Goal: Book appointment/travel/reservation

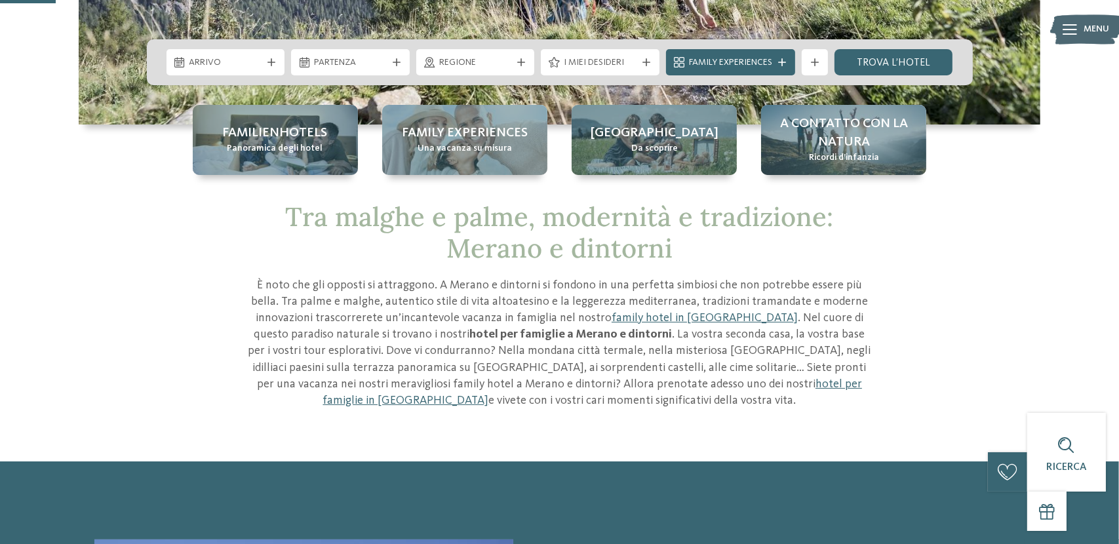
scroll to position [131, 0]
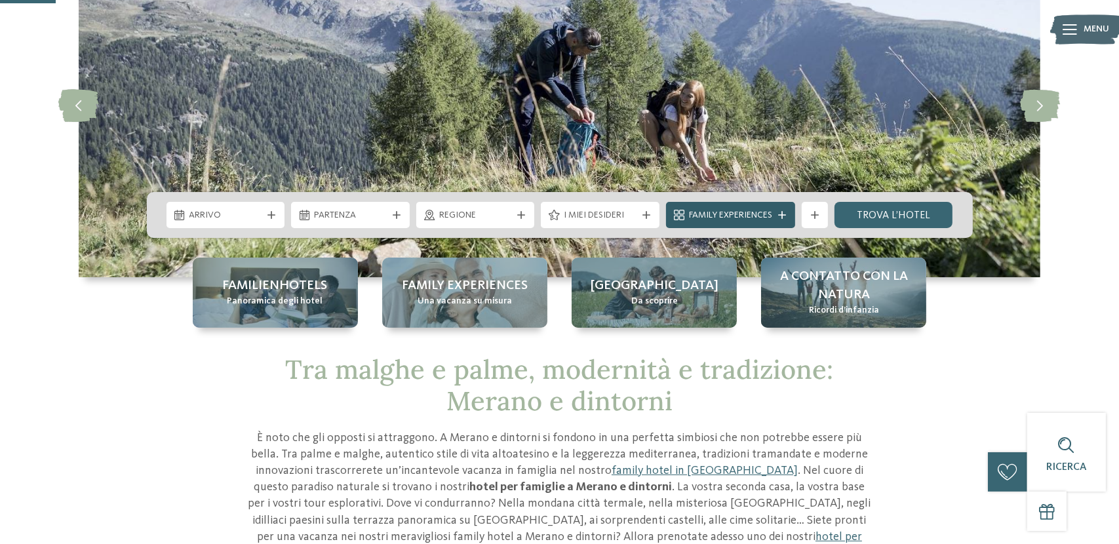
click at [746, 216] on span "Family Experiences" at bounding box center [730, 215] width 83 height 13
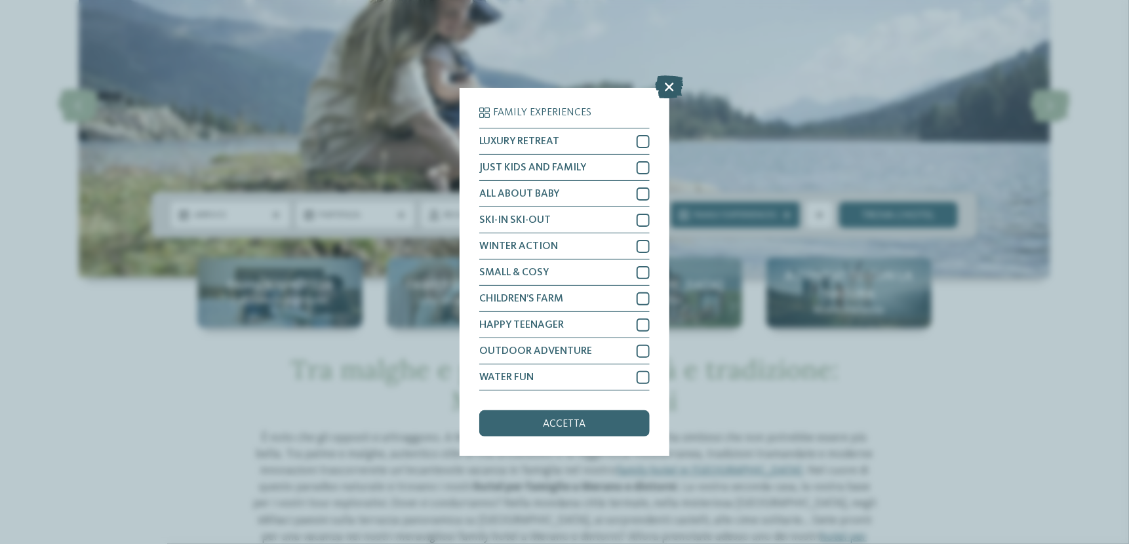
click at [670, 85] on icon at bounding box center [669, 87] width 28 height 23
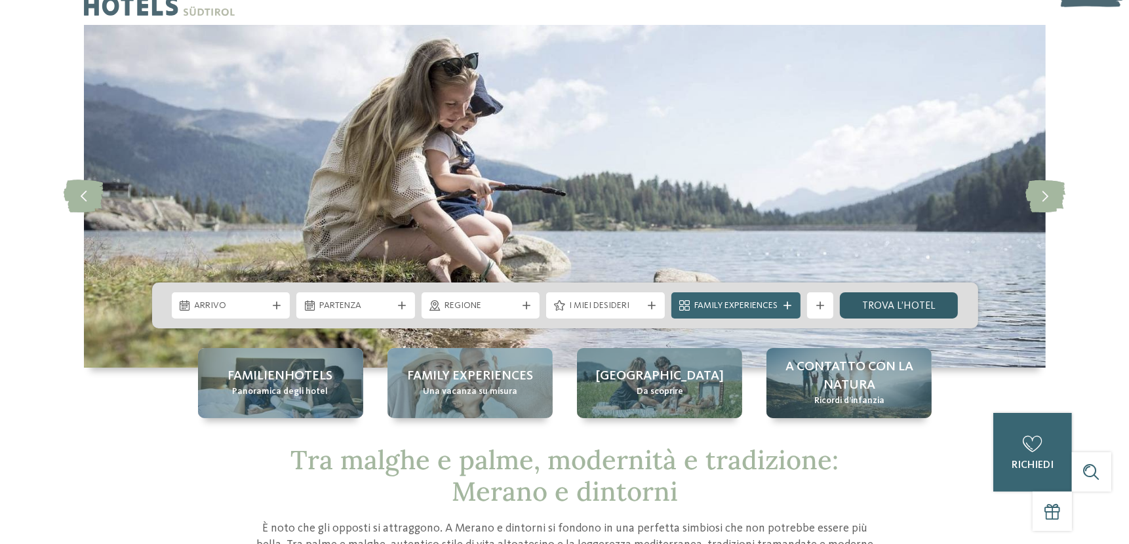
scroll to position [0, 0]
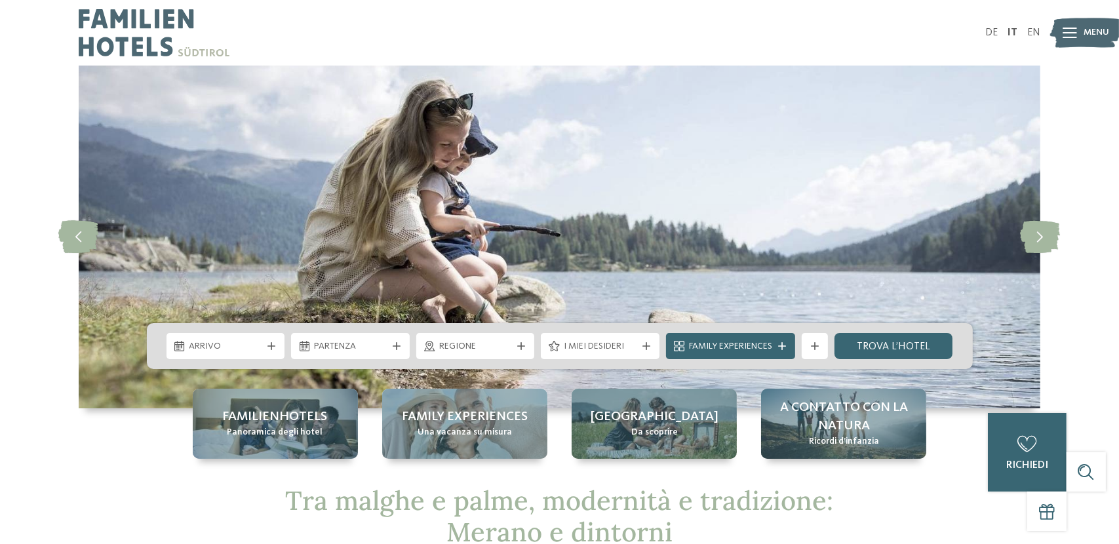
click at [1080, 26] on img at bounding box center [1086, 33] width 72 height 36
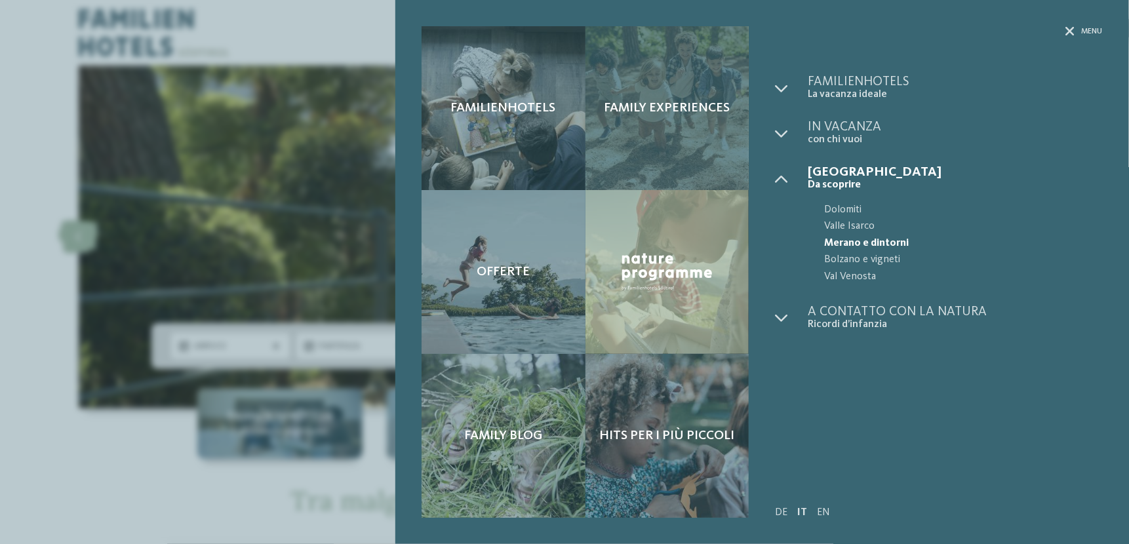
click at [638, 104] on span "Family experiences" at bounding box center [667, 108] width 126 height 16
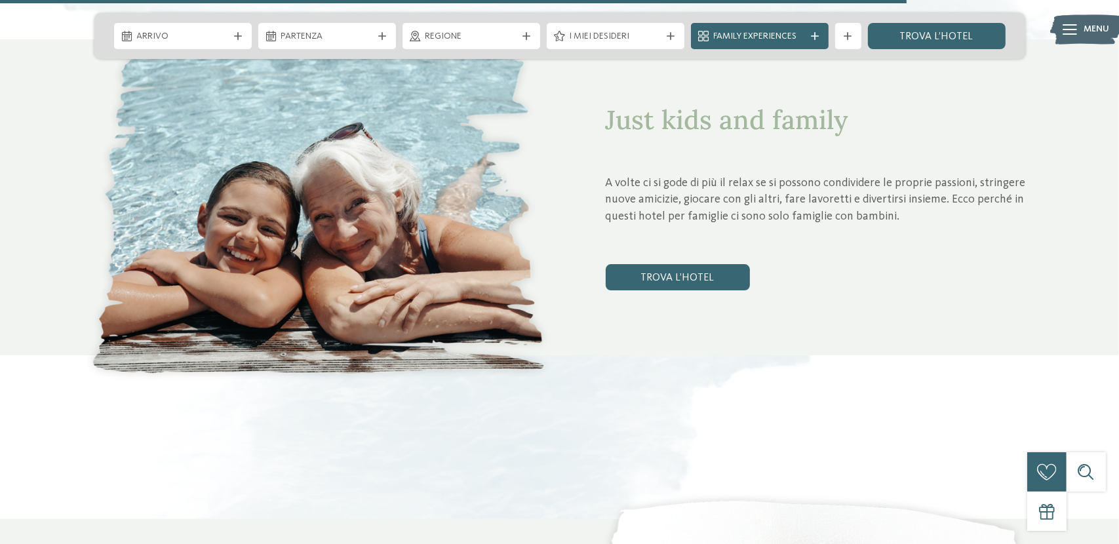
scroll to position [4719, 0]
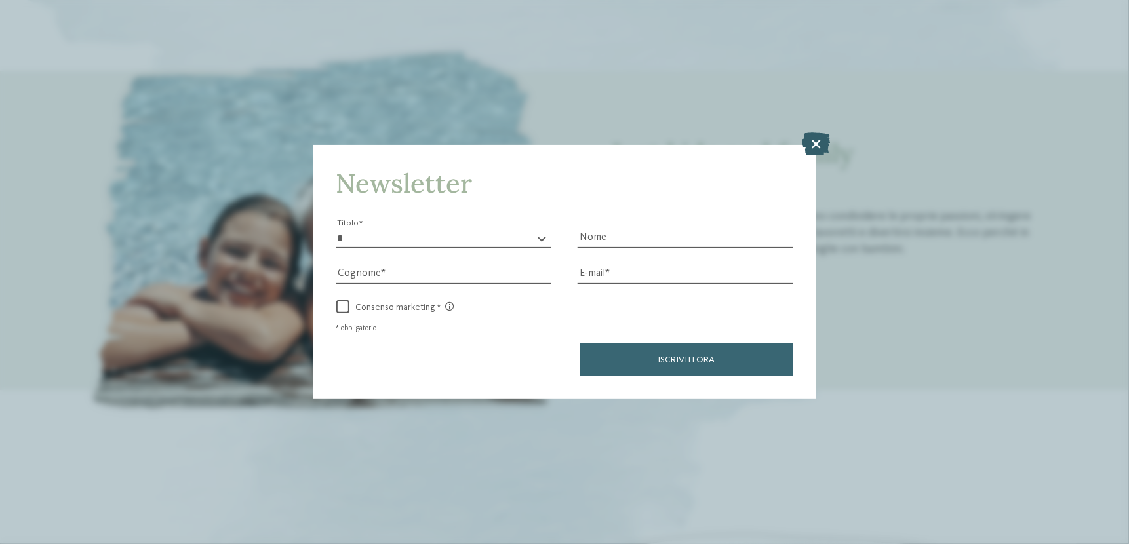
click at [811, 140] on icon at bounding box center [816, 143] width 28 height 23
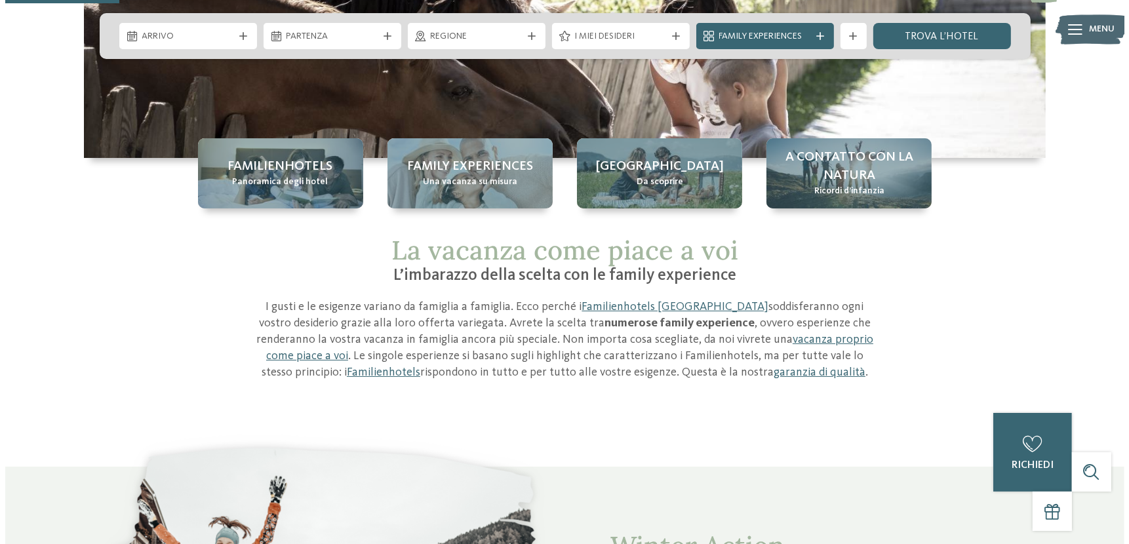
scroll to position [196, 0]
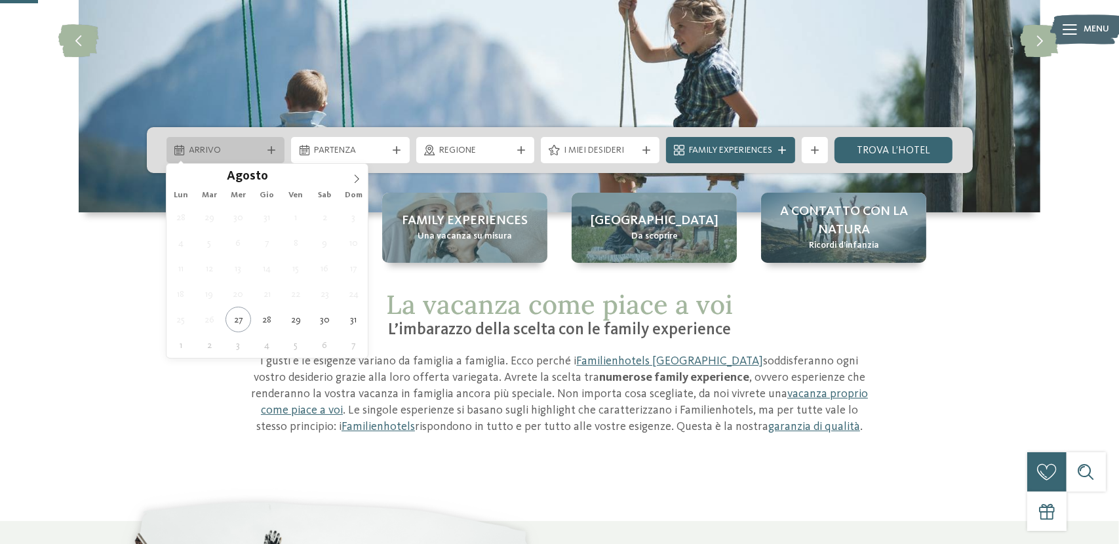
click at [241, 150] on span "Arrivo" at bounding box center [225, 150] width 73 height 13
click at [355, 180] on icon at bounding box center [356, 178] width 9 height 9
click at [356, 180] on icon at bounding box center [356, 178] width 9 height 9
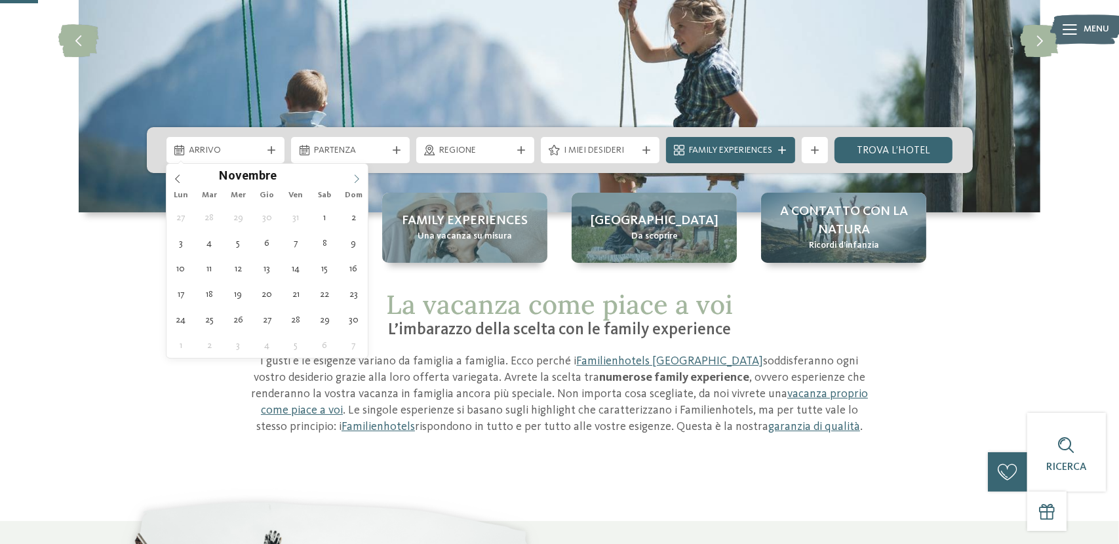
click at [356, 180] on icon at bounding box center [356, 178] width 9 height 9
type div "[DATE]"
type input "****"
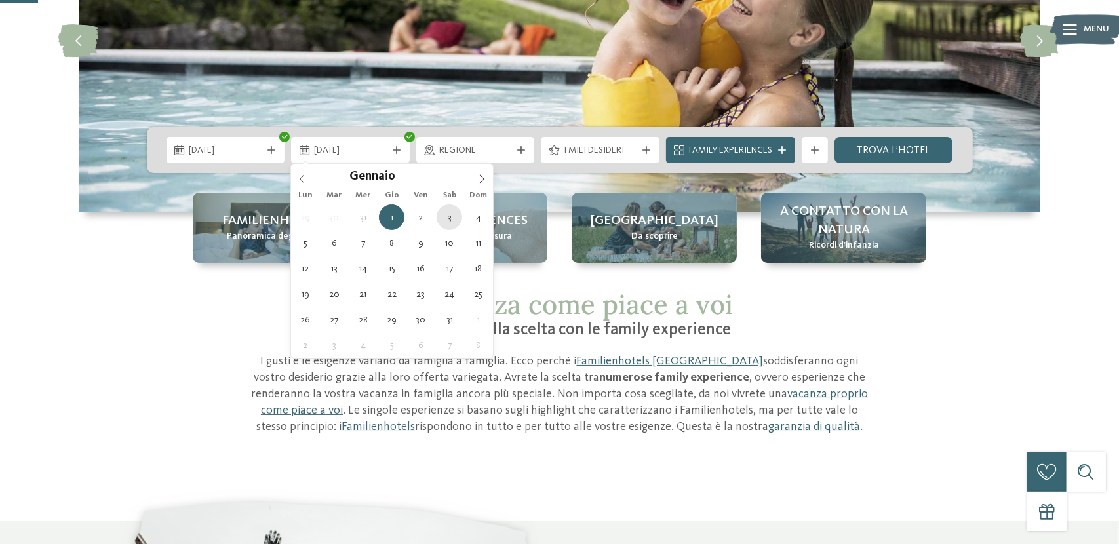
type div "[DATE]"
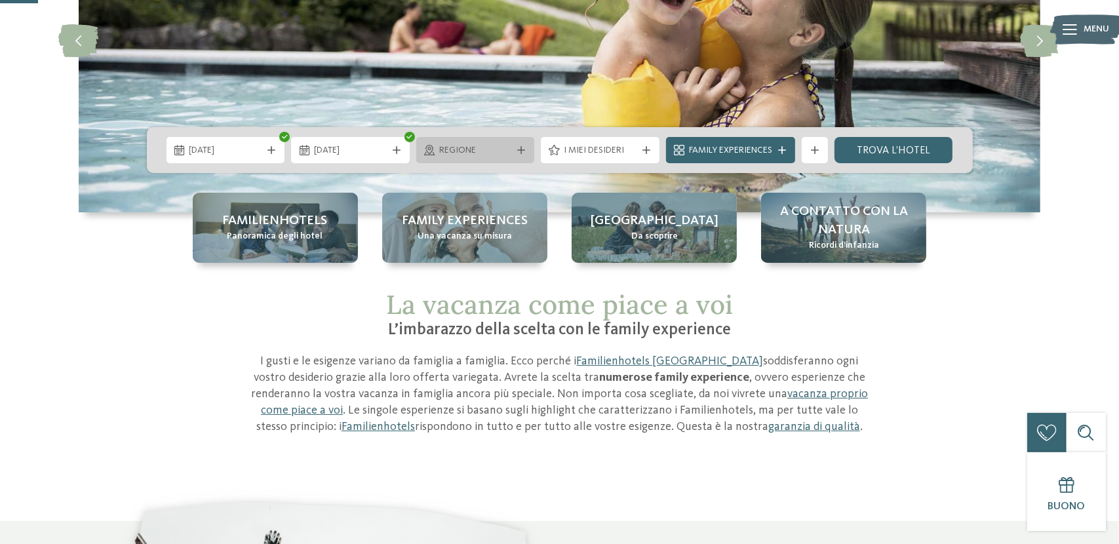
click at [477, 149] on span "Regione" at bounding box center [475, 150] width 73 height 13
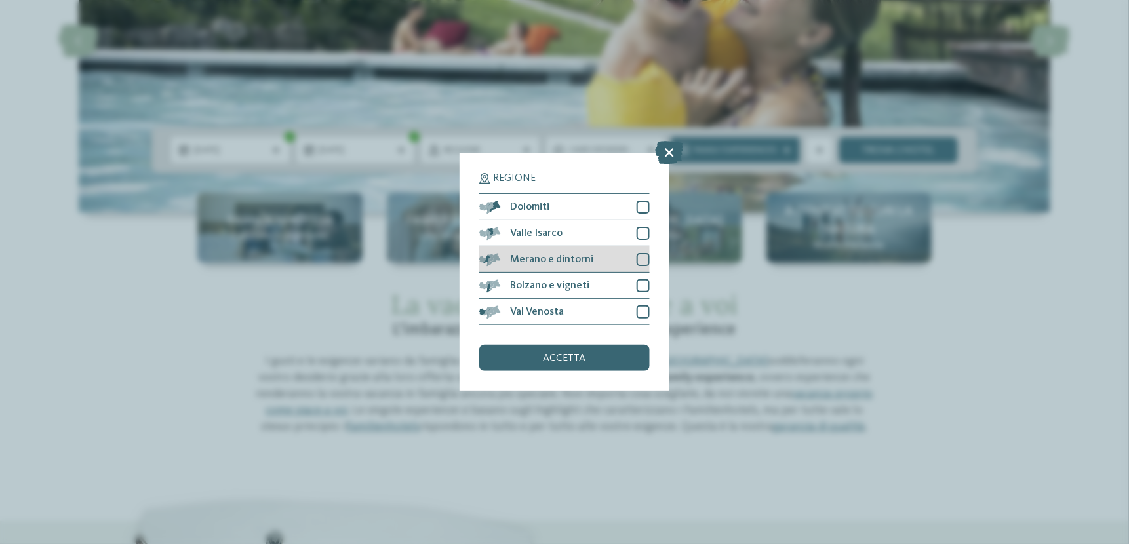
click at [639, 256] on div at bounding box center [642, 259] width 13 height 13
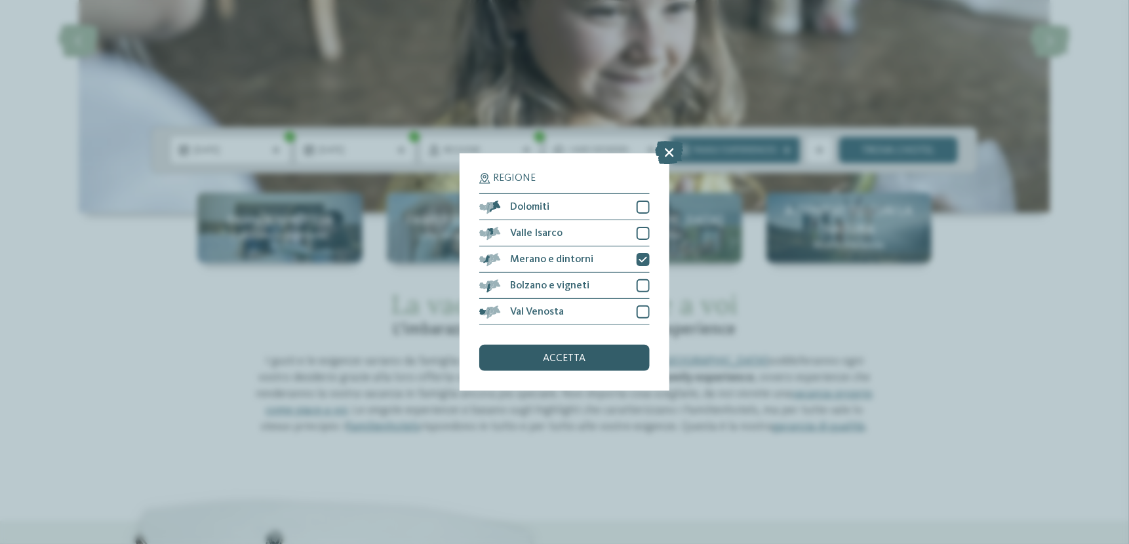
click at [595, 362] on div "accetta" at bounding box center [564, 358] width 170 height 26
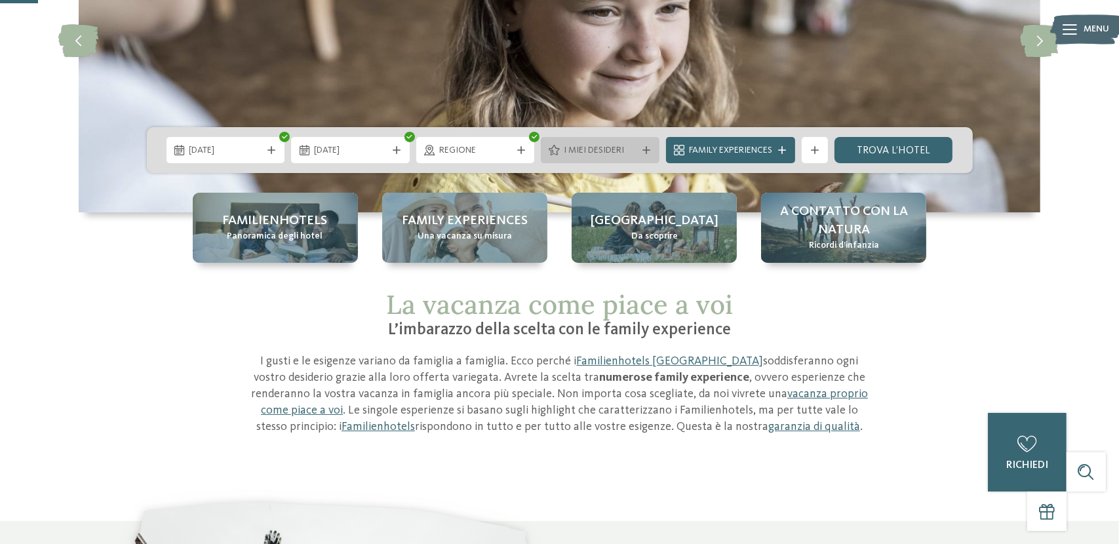
click at [631, 153] on span "I miei desideri" at bounding box center [600, 150] width 73 height 13
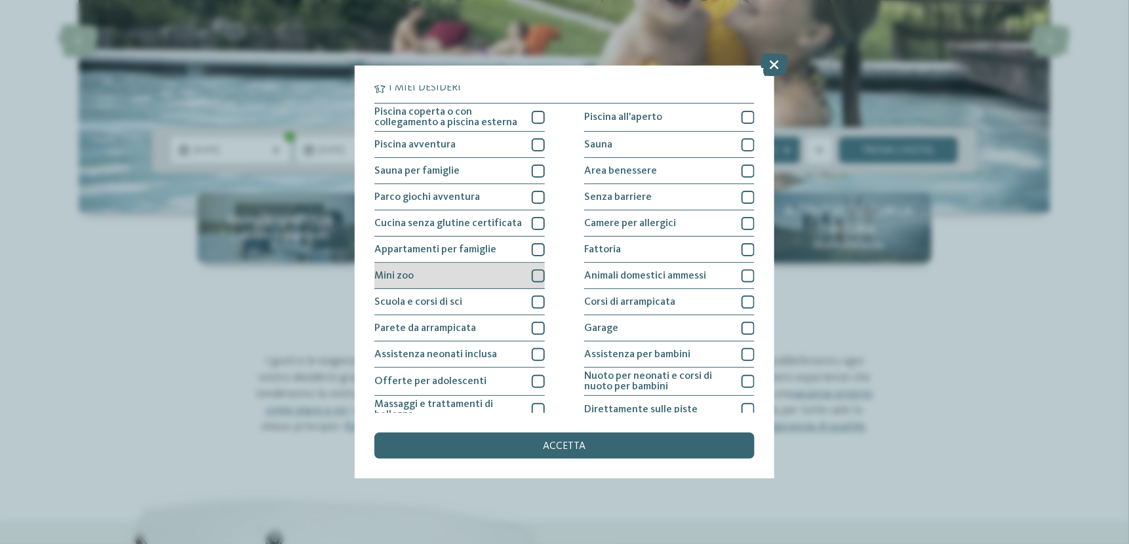
scroll to position [0, 0]
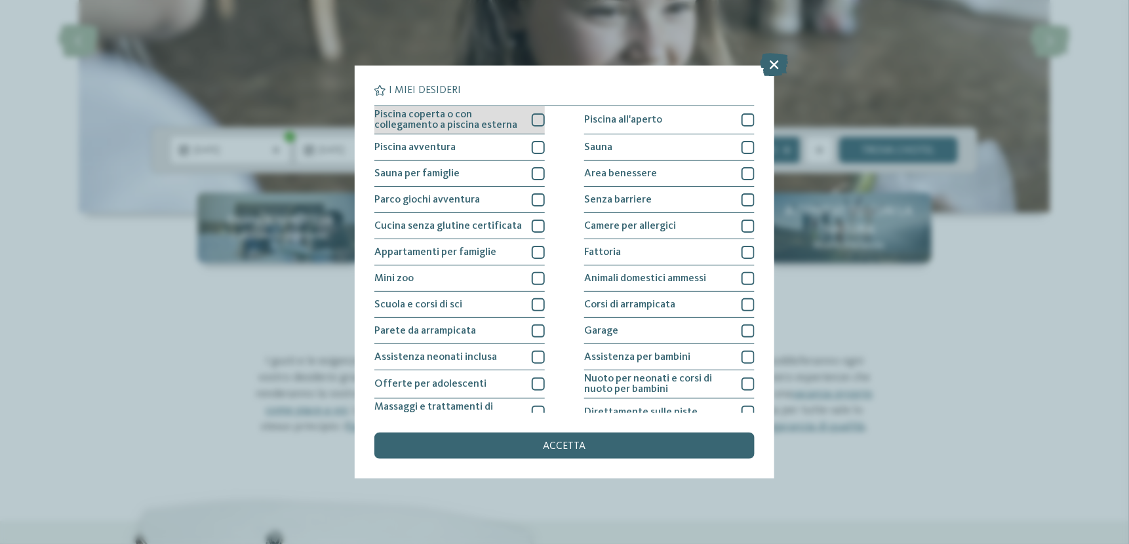
click at [533, 122] on div at bounding box center [538, 119] width 13 height 13
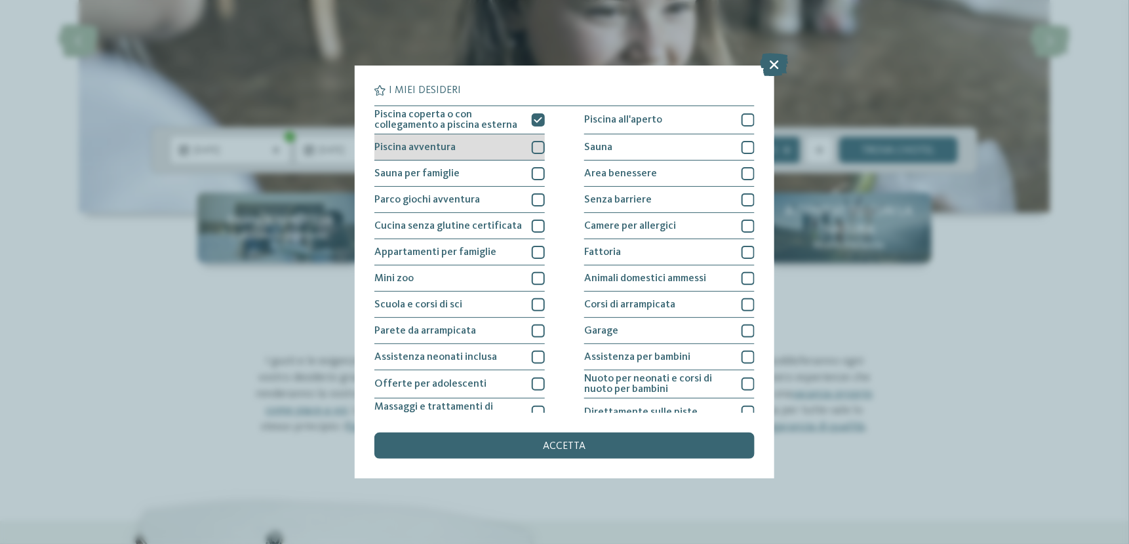
click at [536, 141] on div at bounding box center [538, 147] width 13 height 13
click at [537, 167] on div at bounding box center [538, 173] width 13 height 13
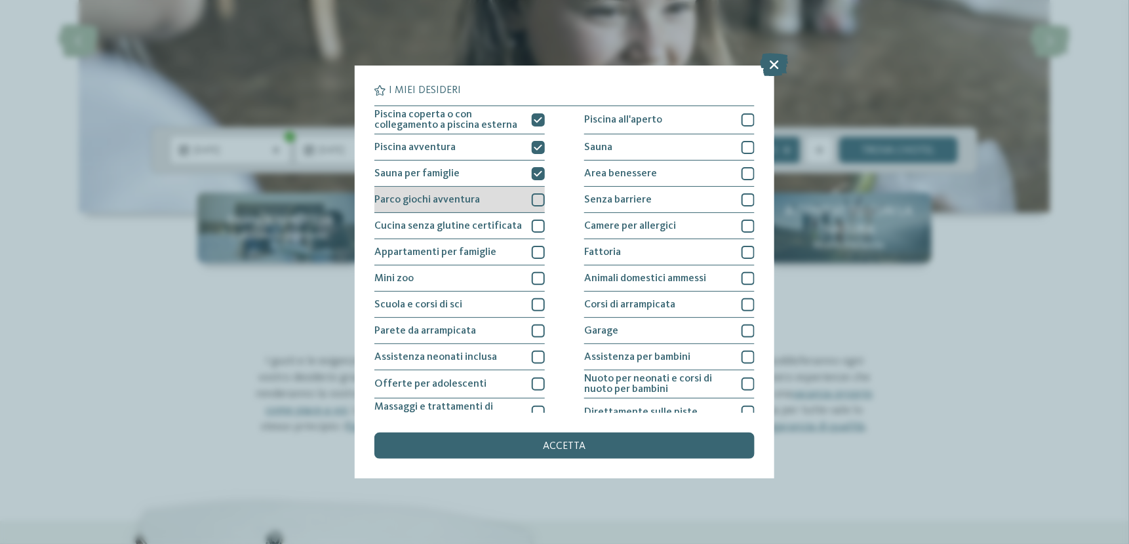
click at [538, 193] on div at bounding box center [538, 199] width 13 height 13
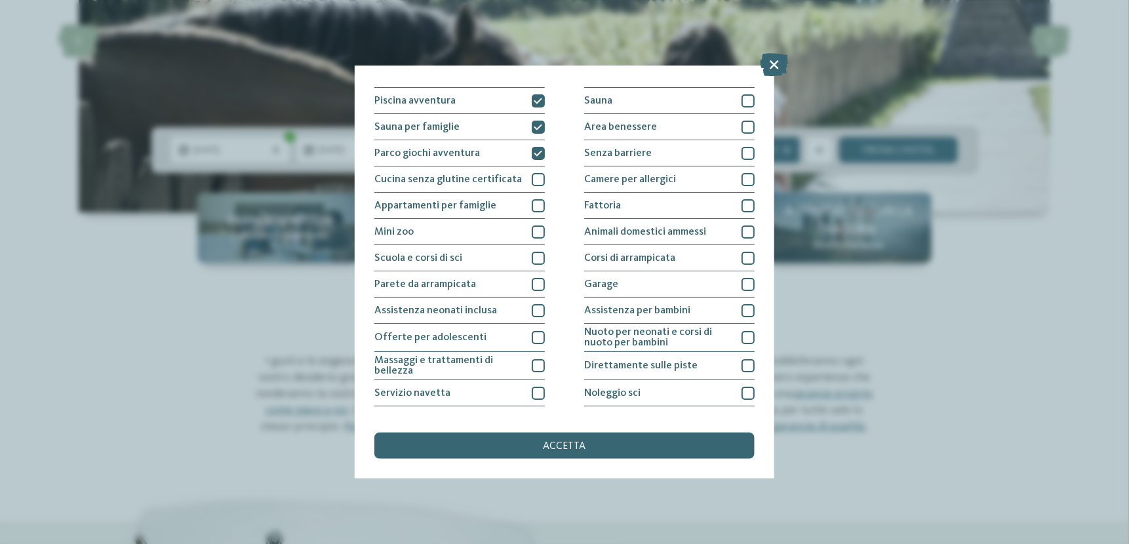
scroll to position [50, 0]
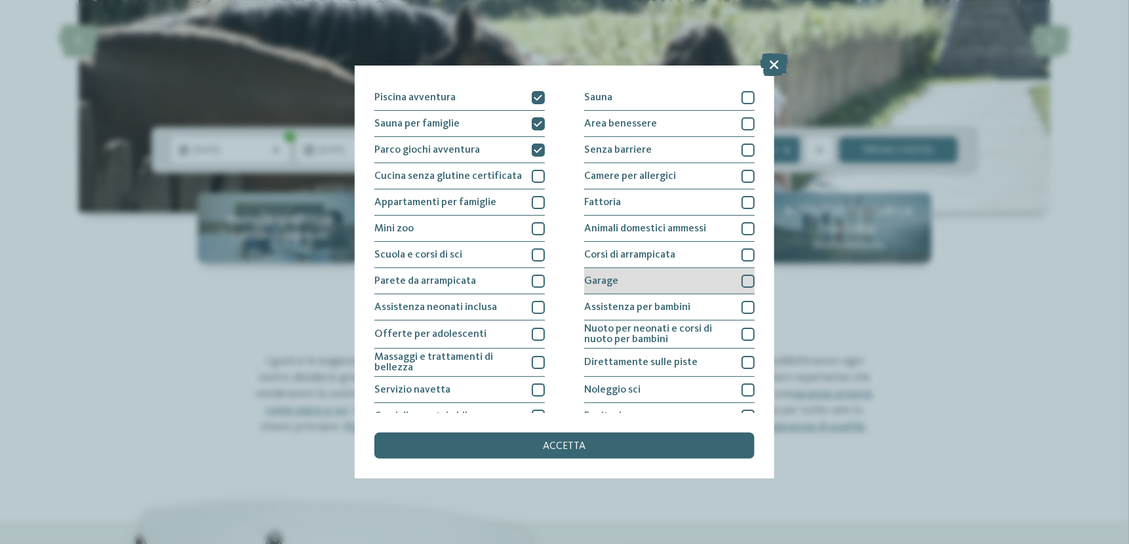
click at [741, 280] on div at bounding box center [747, 281] width 13 height 13
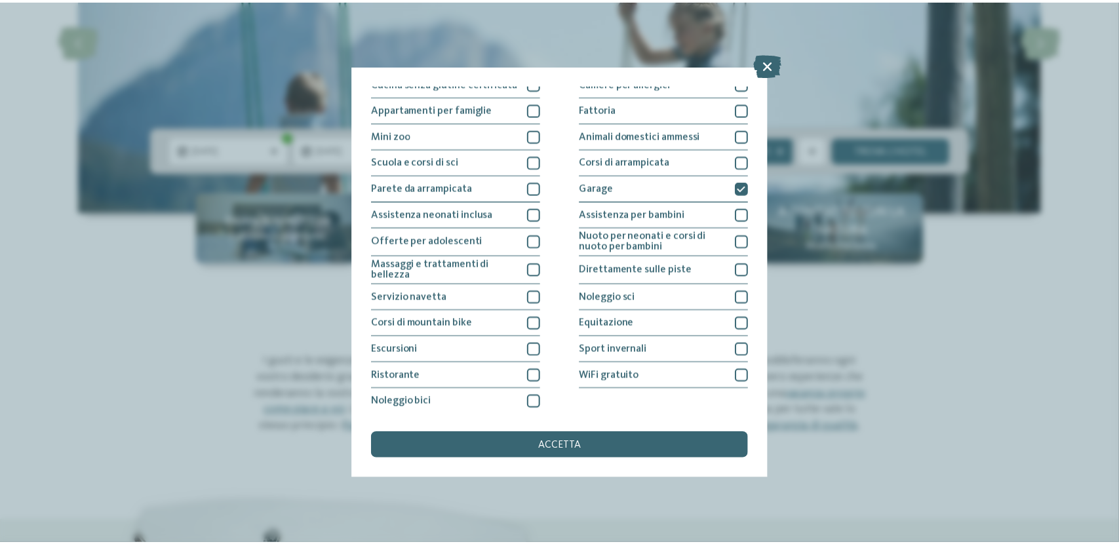
scroll to position [144, 0]
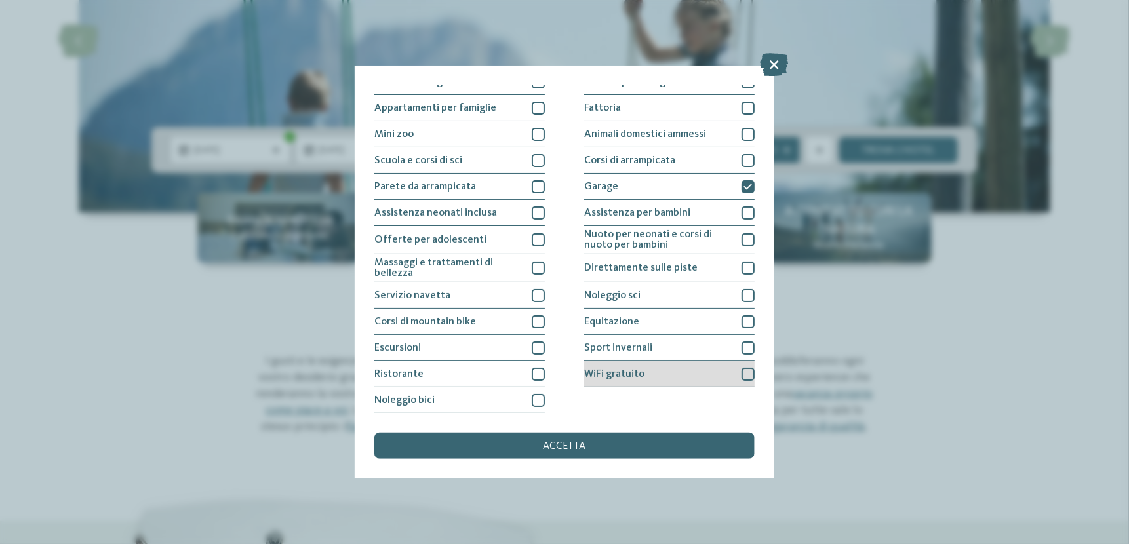
click at [619, 375] on span "WiFi gratuito" at bounding box center [614, 374] width 60 height 10
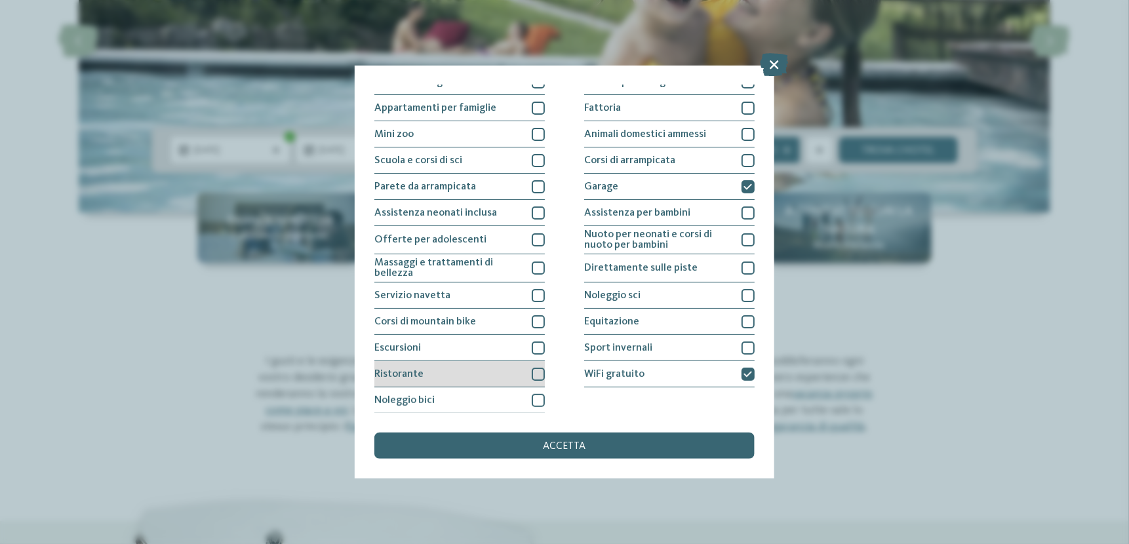
click at [478, 377] on div "Ristorante" at bounding box center [459, 374] width 170 height 26
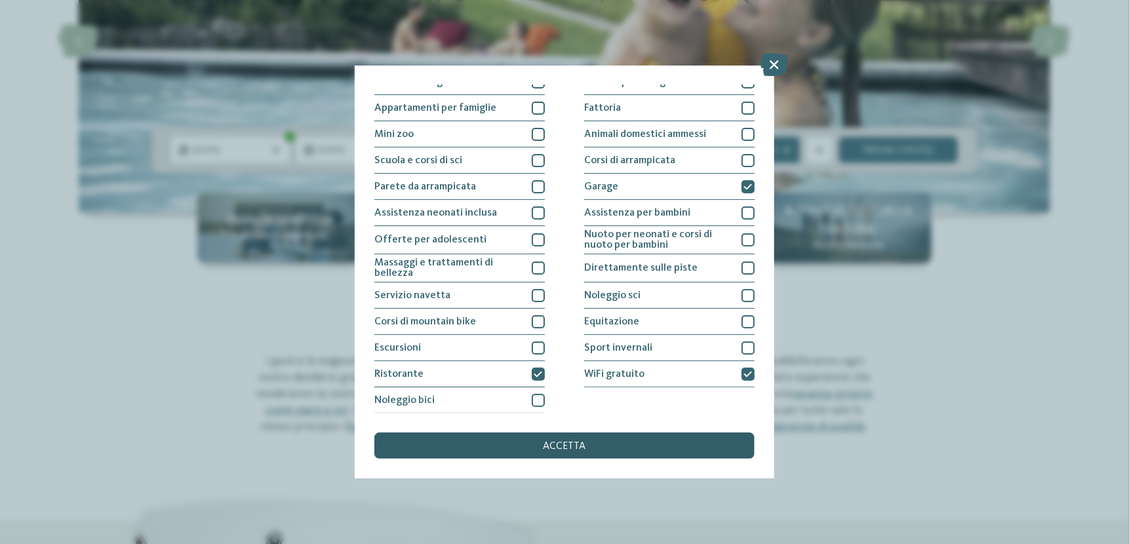
click at [522, 444] on div "accetta" at bounding box center [564, 446] width 380 height 26
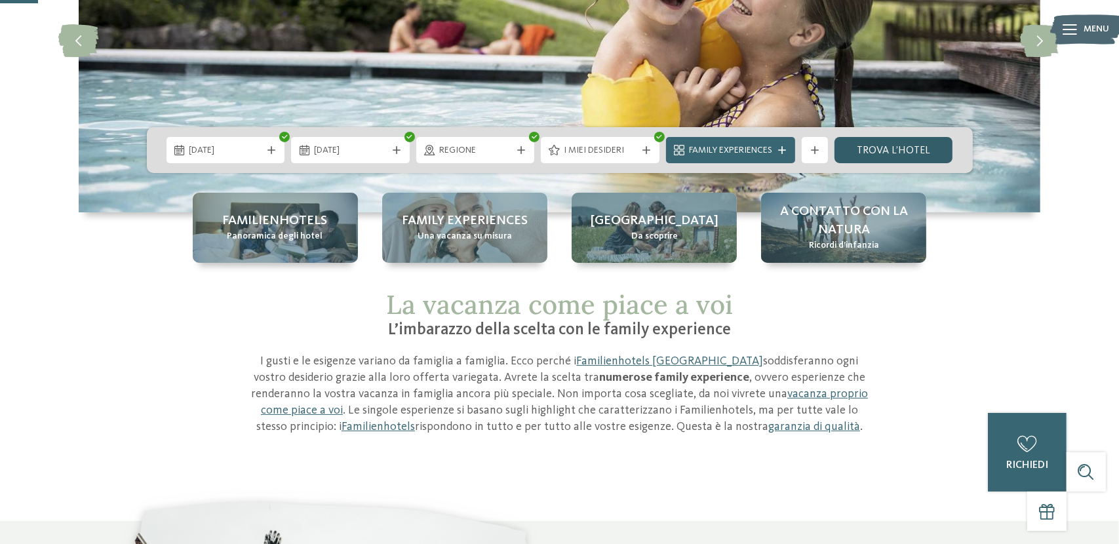
click at [878, 141] on link "trova l’hotel" at bounding box center [893, 150] width 119 height 26
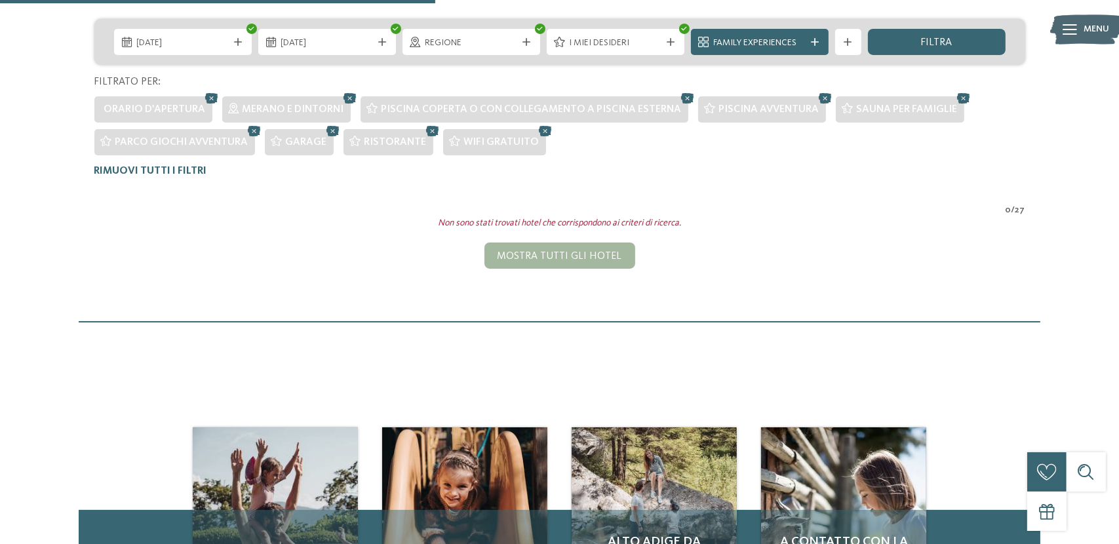
scroll to position [317, 0]
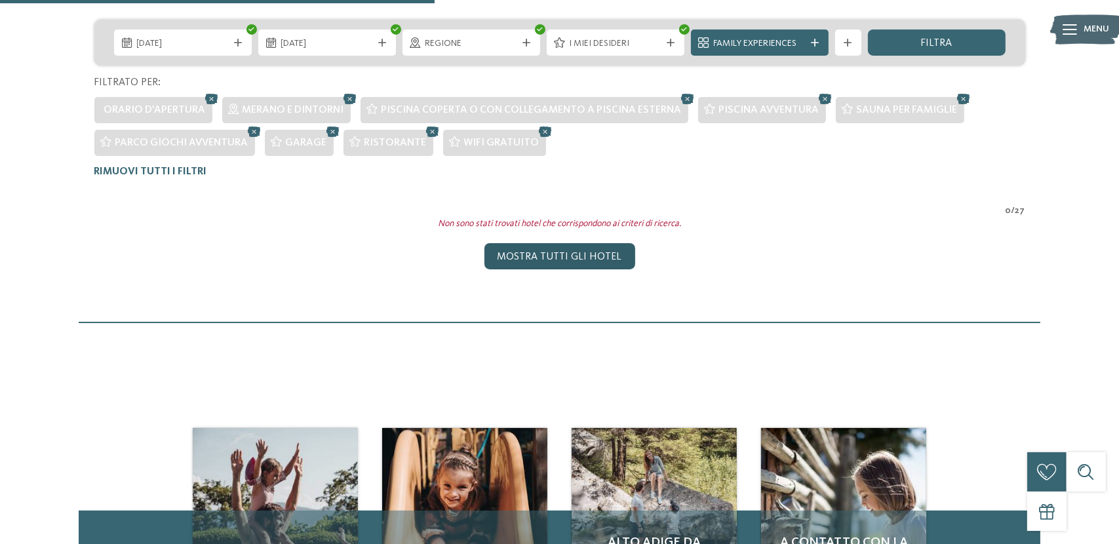
click at [575, 259] on div "Mostra tutti gli hotel" at bounding box center [559, 256] width 151 height 26
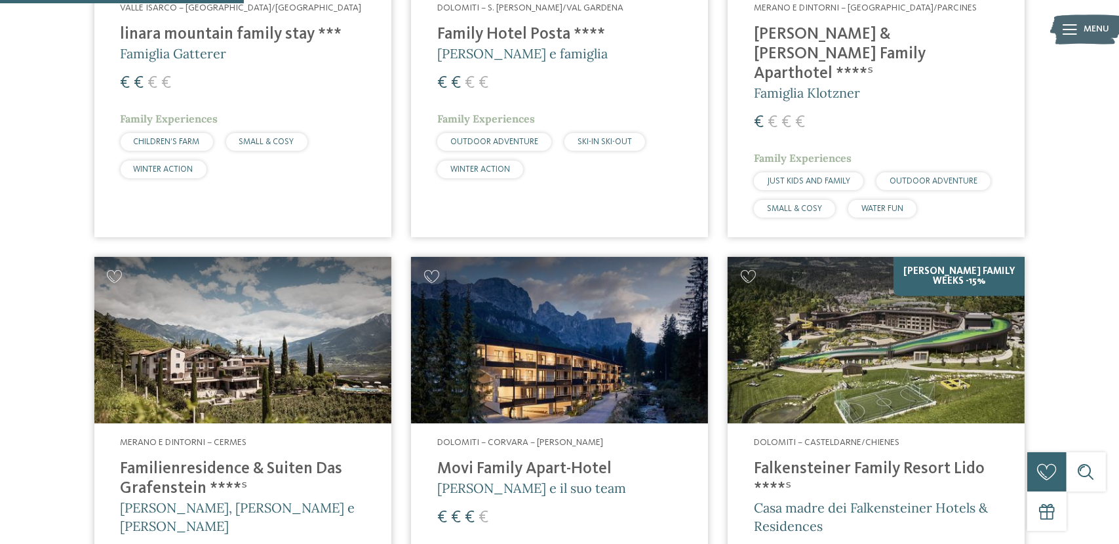
scroll to position [1071, 0]
